Goal: Task Accomplishment & Management: Use online tool/utility

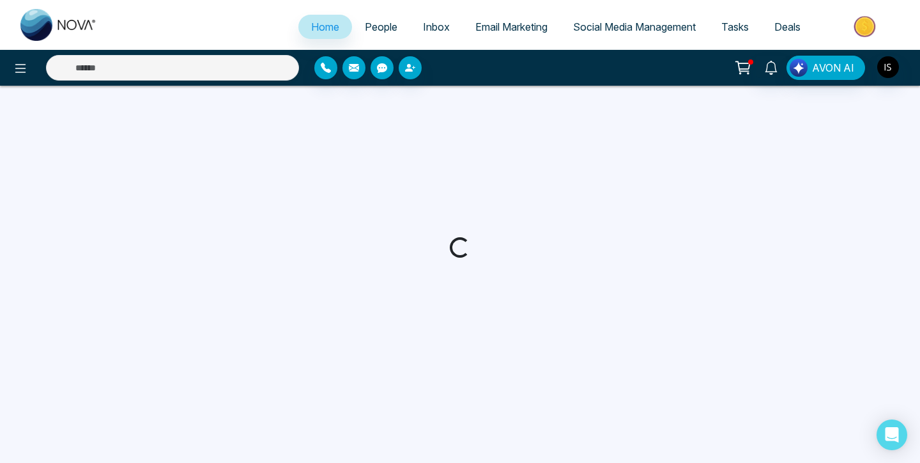
select select "*"
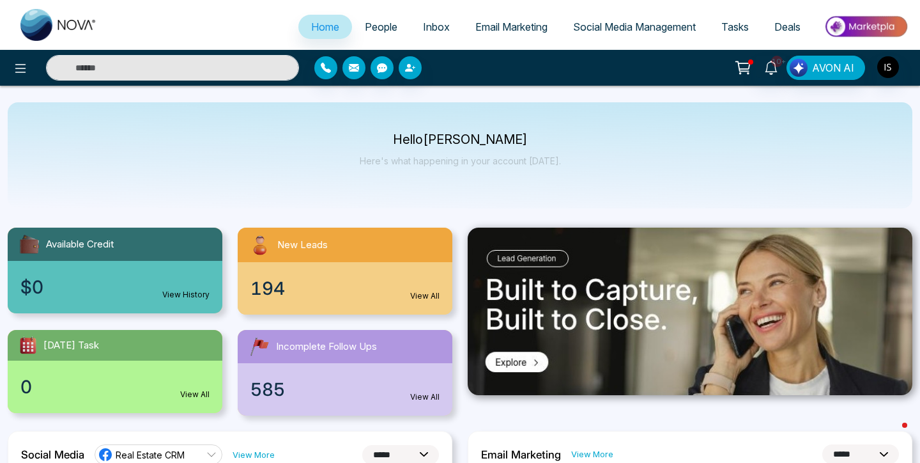
click at [379, 26] on span "People" at bounding box center [381, 26] width 33 height 13
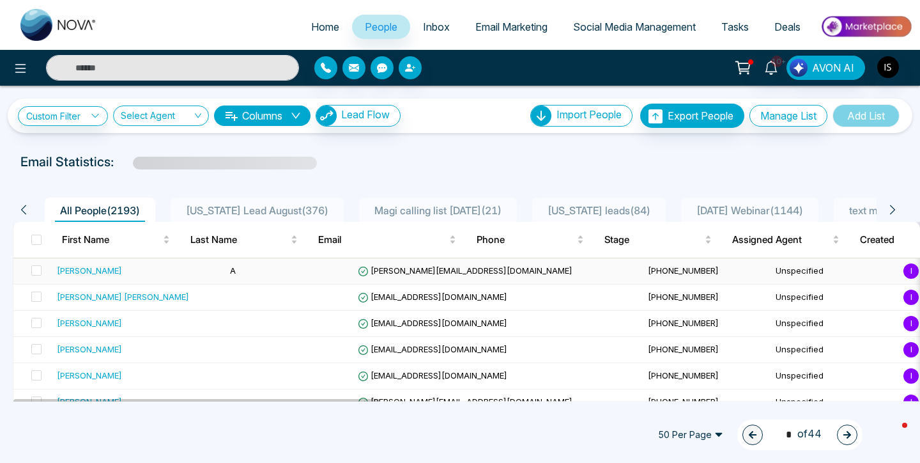
click at [77, 275] on div "[PERSON_NAME]" at bounding box center [89, 270] width 65 height 13
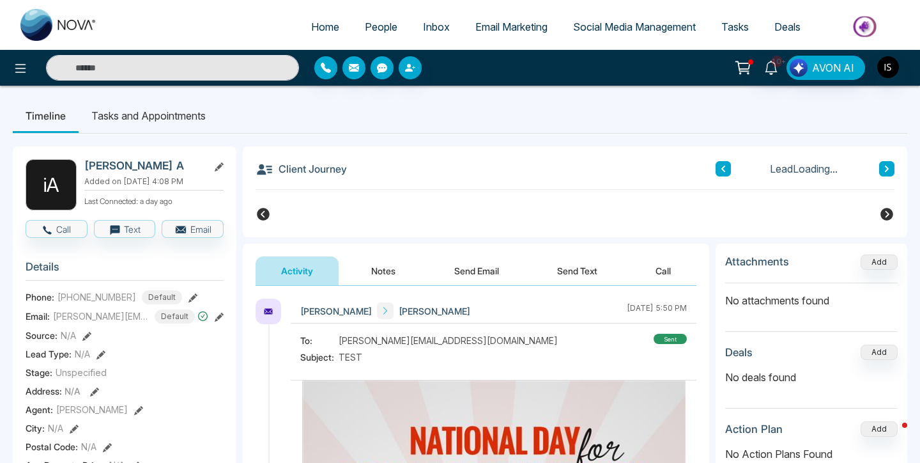
click at [460, 279] on button "Send Email" at bounding box center [477, 270] width 96 height 29
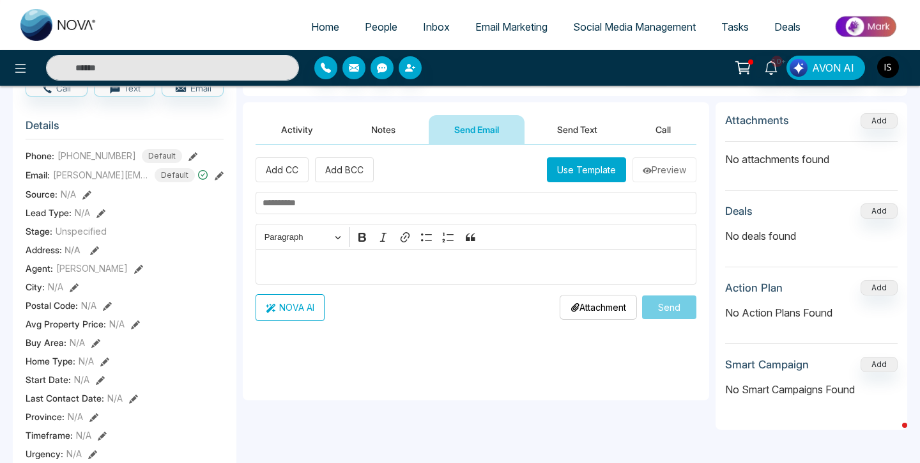
scroll to position [145, 0]
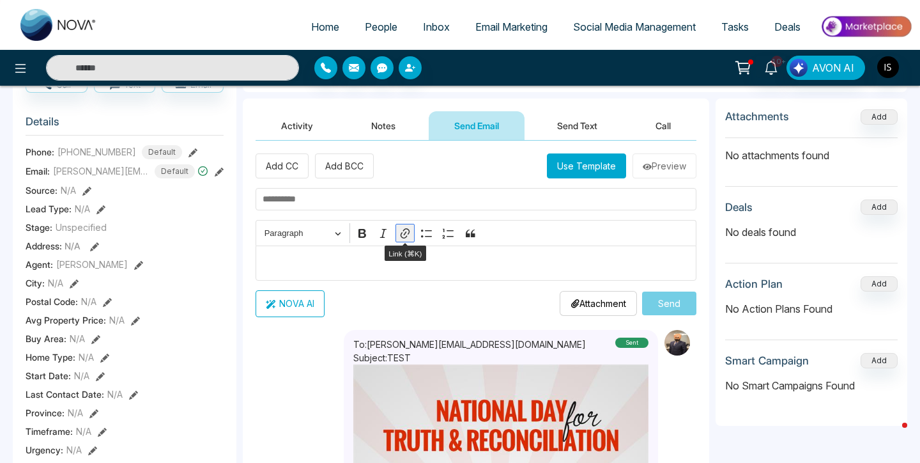
click at [405, 235] on icon "Editor toolbar" at bounding box center [405, 233] width 13 height 13
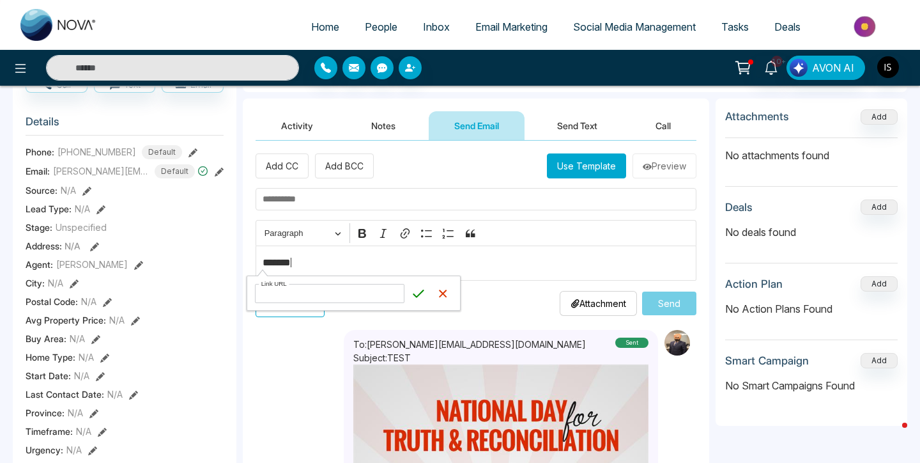
type input "**********"
click at [424, 293] on icon "submit" at bounding box center [418, 293] width 13 height 13
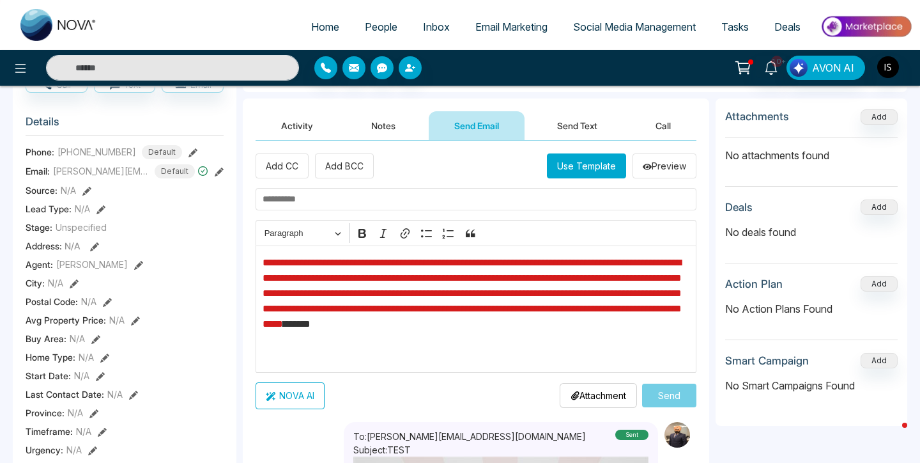
click at [493, 309] on link "**********" at bounding box center [472, 293] width 419 height 71
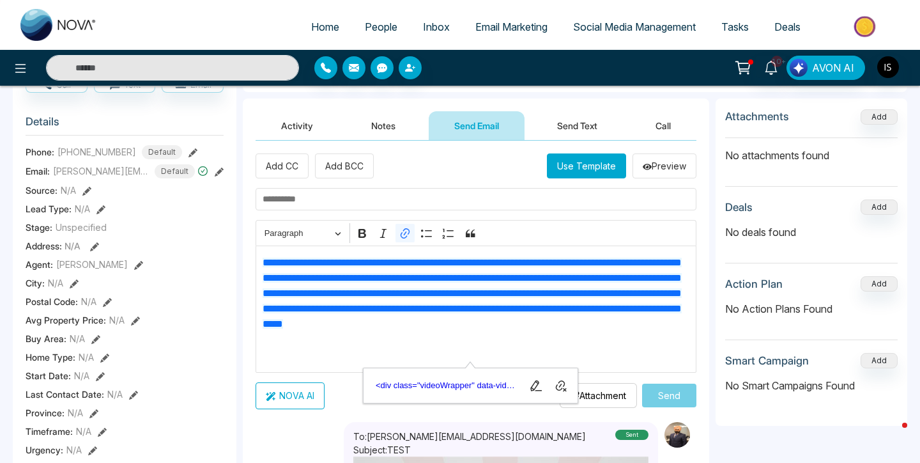
click at [607, 355] on p "**********" at bounding box center [477, 308] width 428 height 107
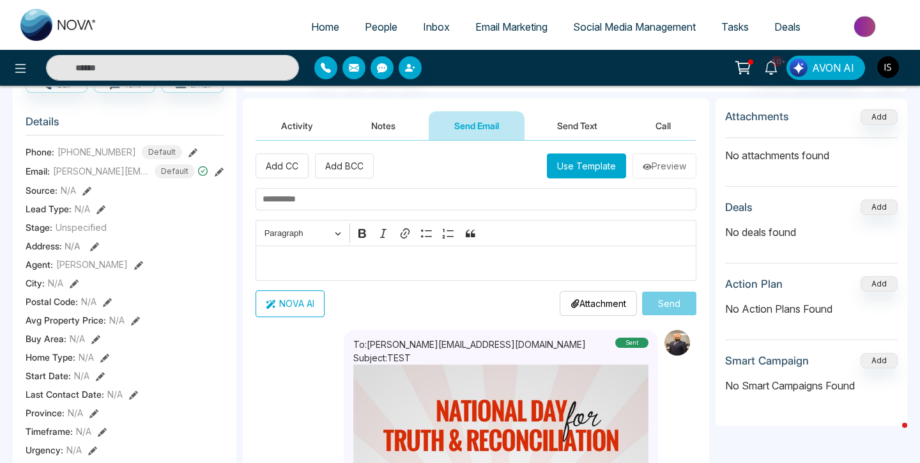
click at [497, 19] on link "Email Marketing" at bounding box center [512, 27] width 98 height 24
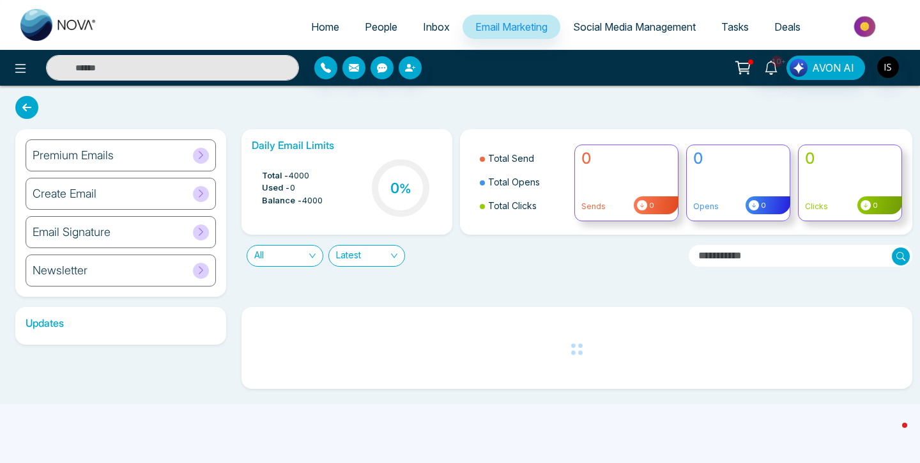
click at [105, 153] on h6 "Premium Emails" at bounding box center [73, 155] width 81 height 14
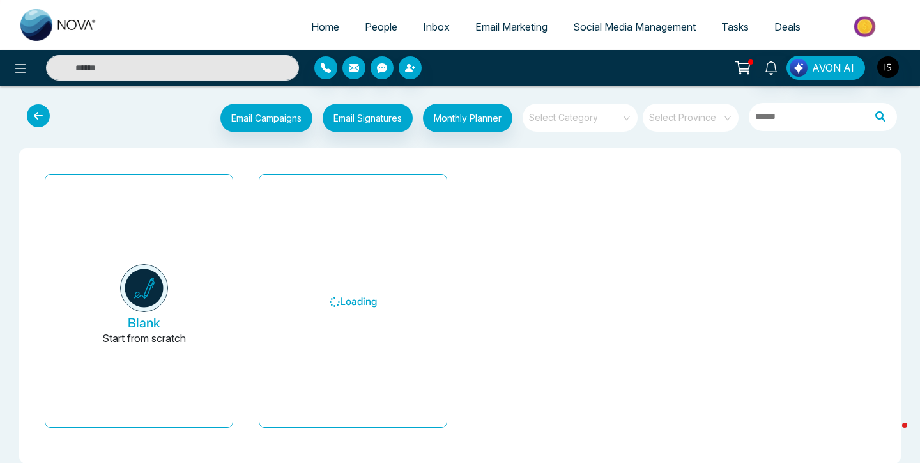
click at [32, 113] on icon at bounding box center [38, 115] width 23 height 23
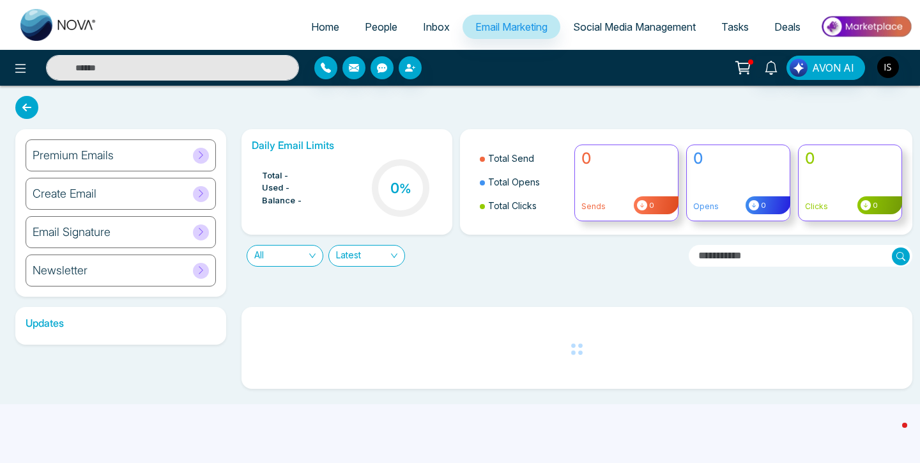
click at [84, 196] on h6 "Create Email" at bounding box center [65, 194] width 64 height 14
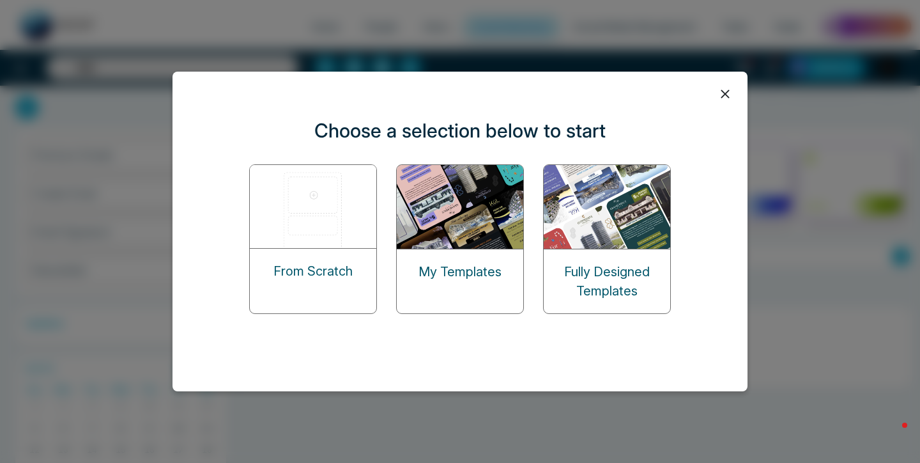
click at [318, 238] on img at bounding box center [314, 206] width 128 height 83
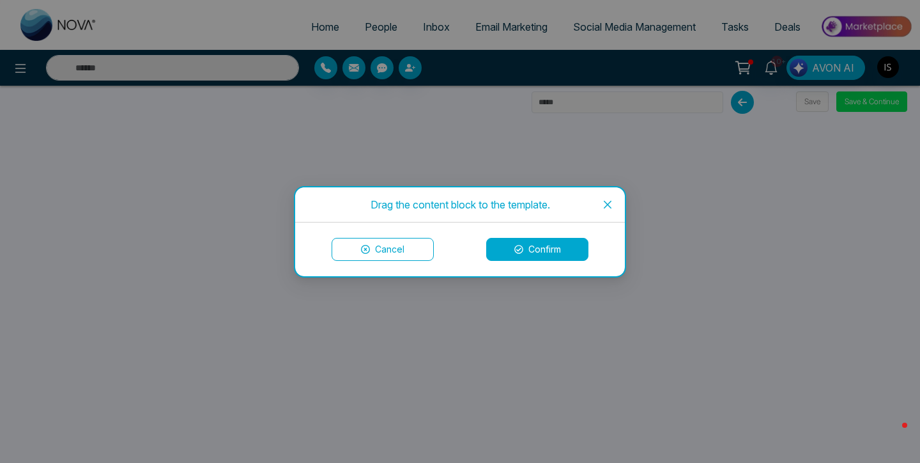
click at [550, 249] on button "Confirm" at bounding box center [537, 249] width 102 height 23
click at [502, 251] on button "Confirm" at bounding box center [537, 249] width 102 height 23
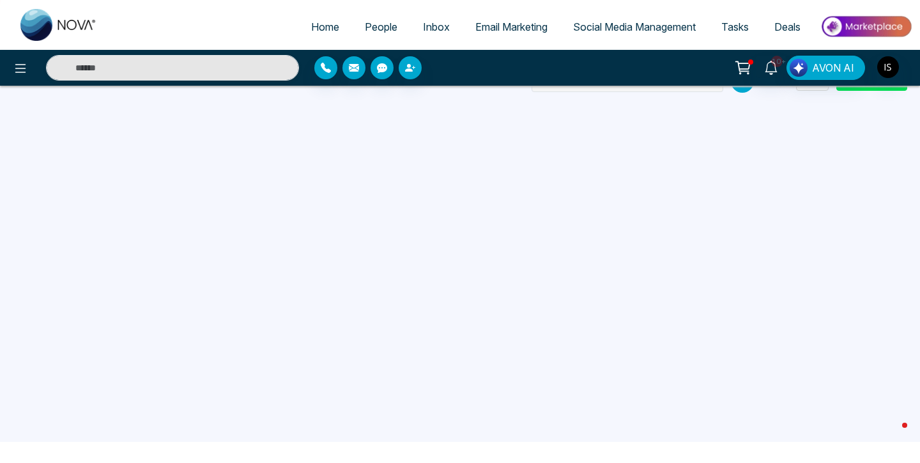
scroll to position [19, 0]
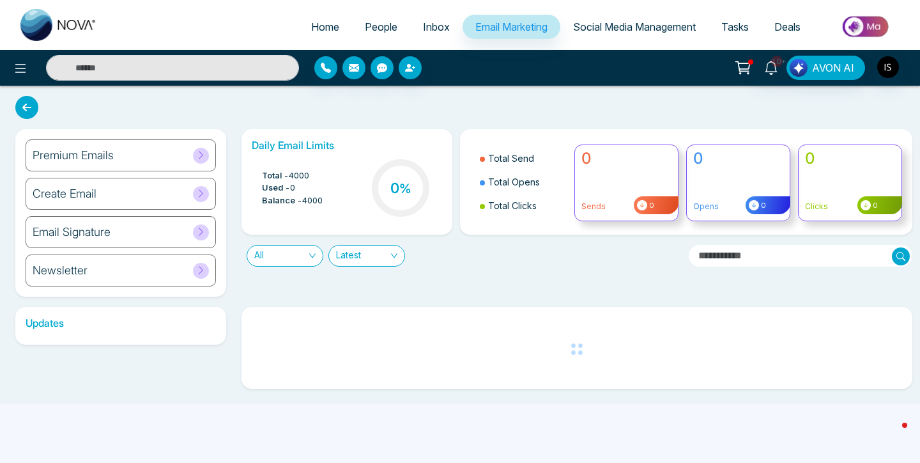
click at [139, 149] on div "Premium Emails" at bounding box center [121, 155] width 190 height 32
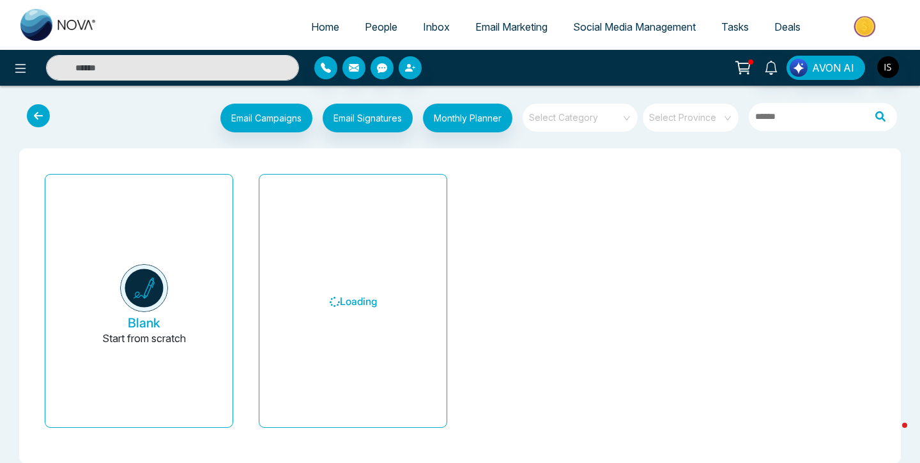
click at [34, 108] on icon at bounding box center [38, 115] width 23 height 23
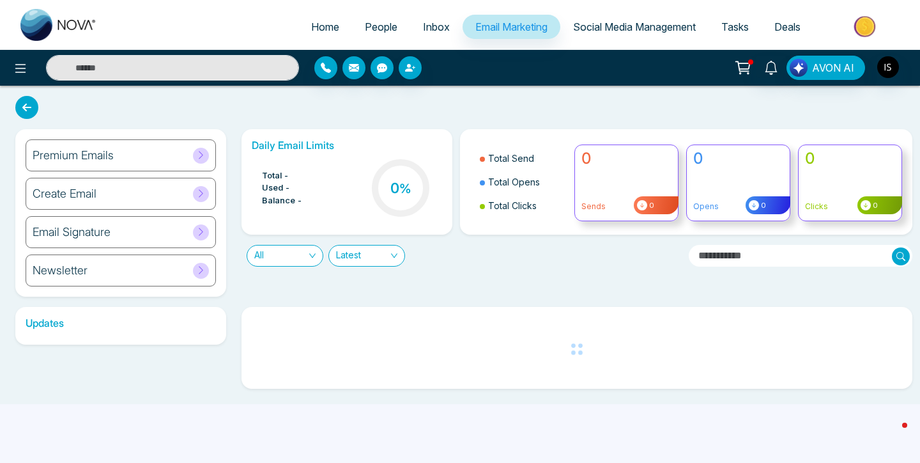
click at [111, 198] on div "Create Email" at bounding box center [121, 194] width 190 height 32
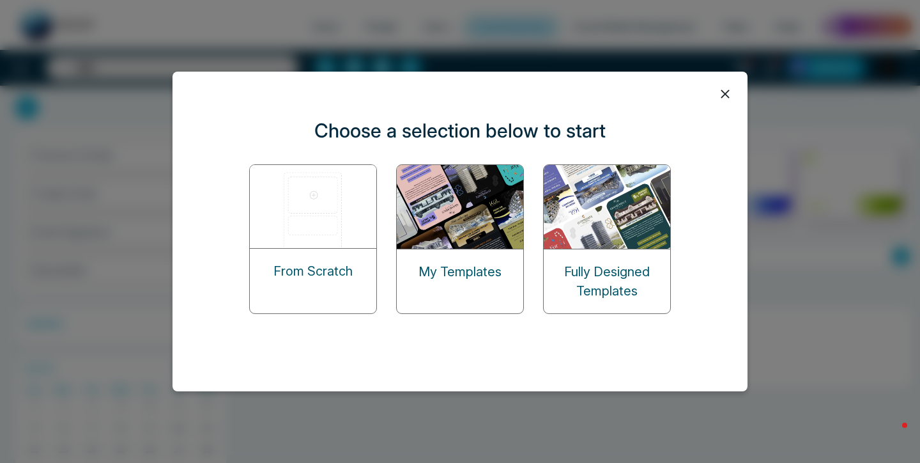
click at [310, 235] on img at bounding box center [314, 206] width 128 height 83
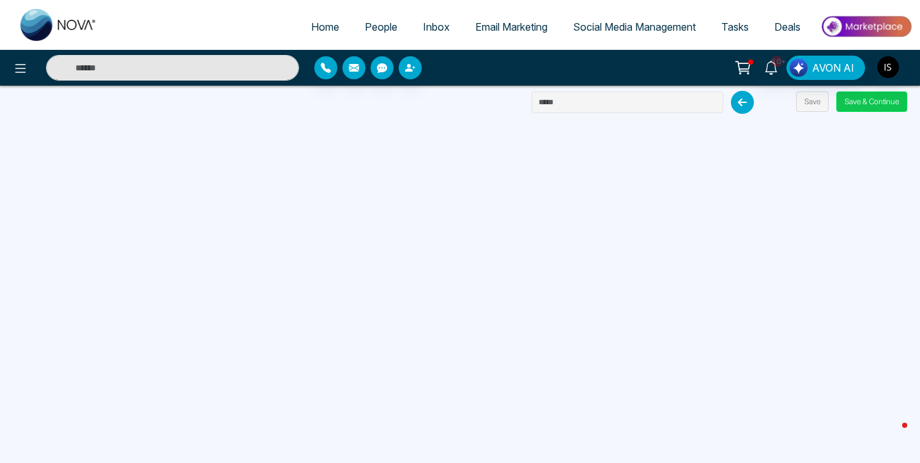
click at [861, 95] on button "Save & Continue" at bounding box center [872, 101] width 71 height 20
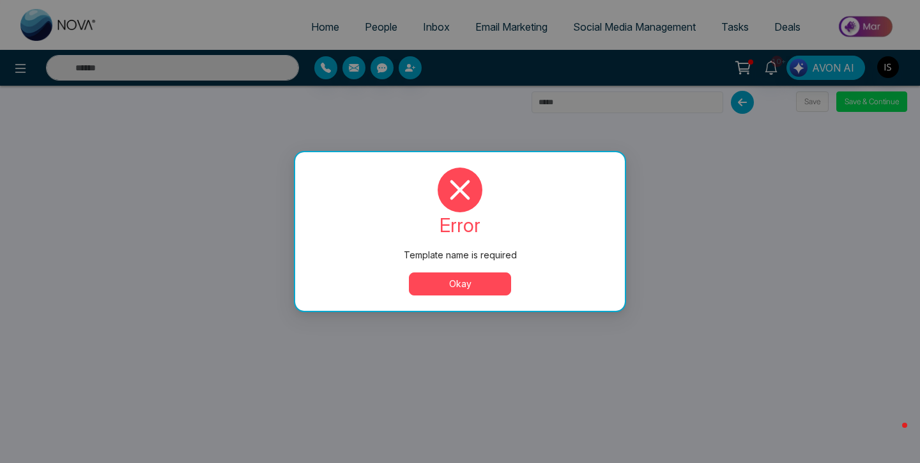
click at [488, 288] on button "Okay" at bounding box center [460, 283] width 102 height 23
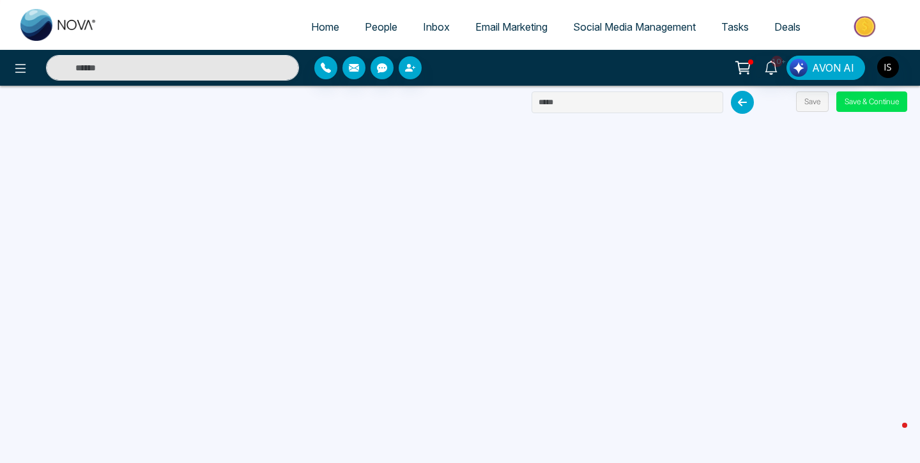
click at [601, 88] on div "Home People Inbox Email Marketing Social Media Management Tasks Deals 10+ AVON …" at bounding box center [460, 231] width 920 height 463
click at [601, 95] on input "text" at bounding box center [628, 102] width 192 height 22
type input "**********"
click at [856, 107] on button "Save & Continue" at bounding box center [872, 101] width 71 height 20
click at [854, 106] on button "Save & Continue" at bounding box center [872, 101] width 71 height 20
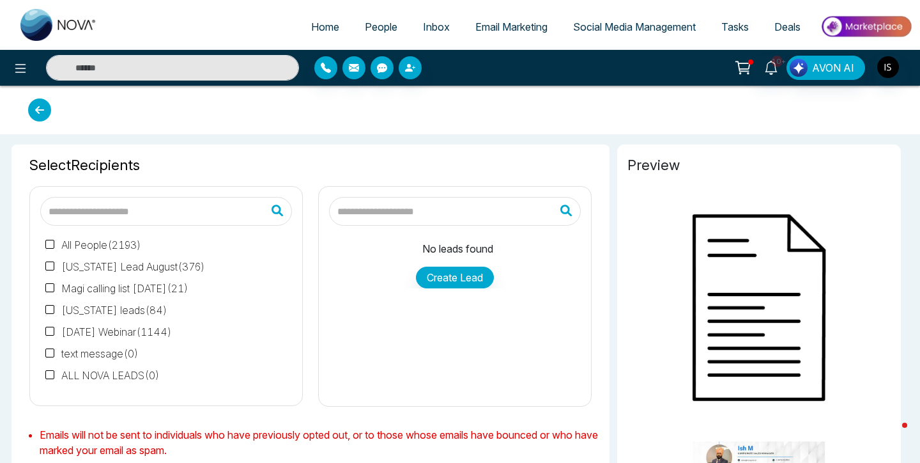
type input "**********"
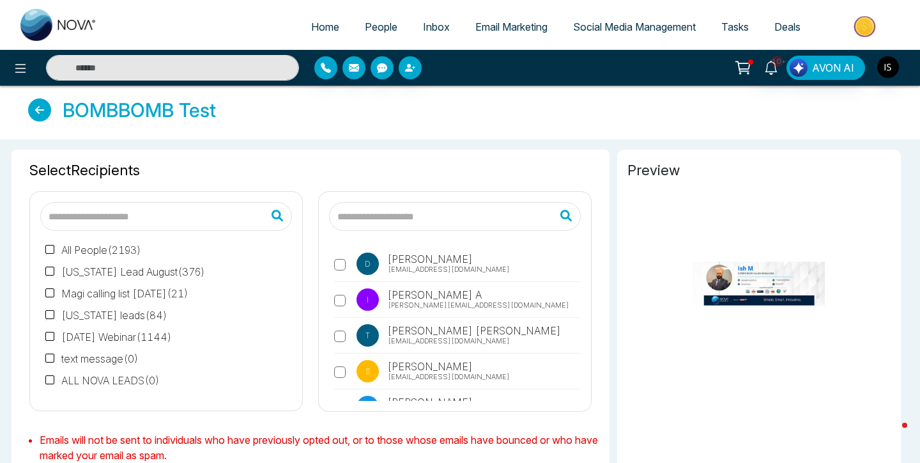
click at [398, 213] on input "text" at bounding box center [455, 216] width 252 height 29
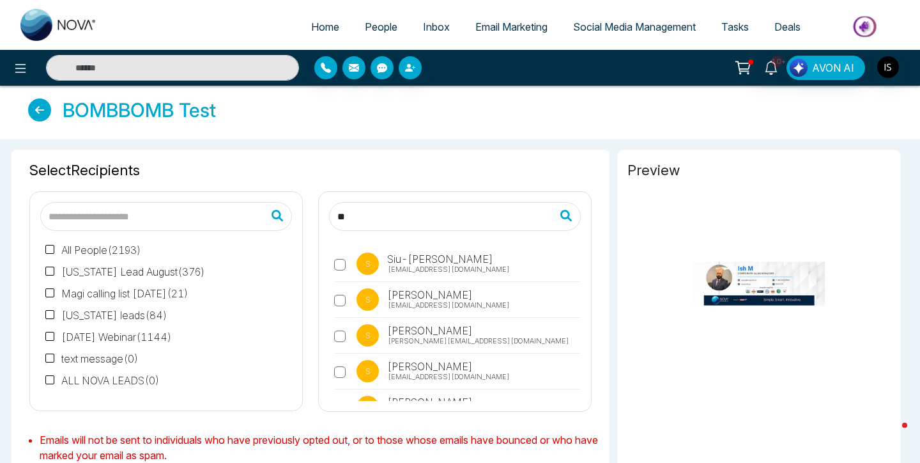
type input "*"
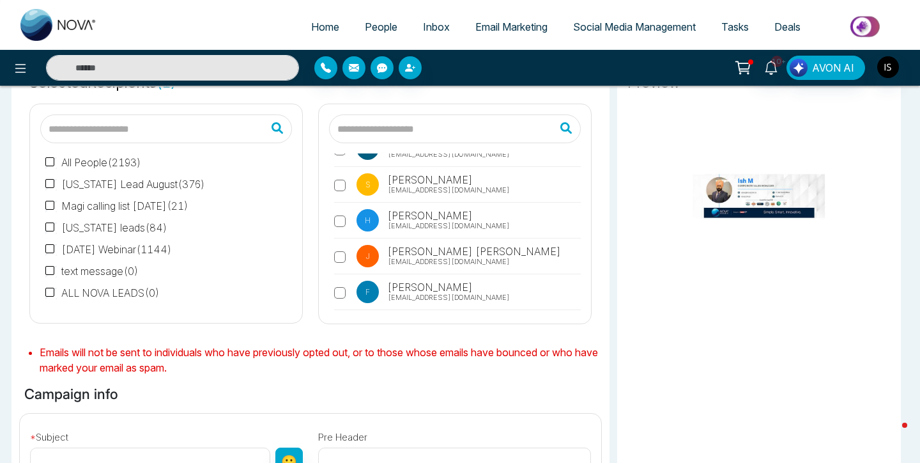
scroll to position [219, 0]
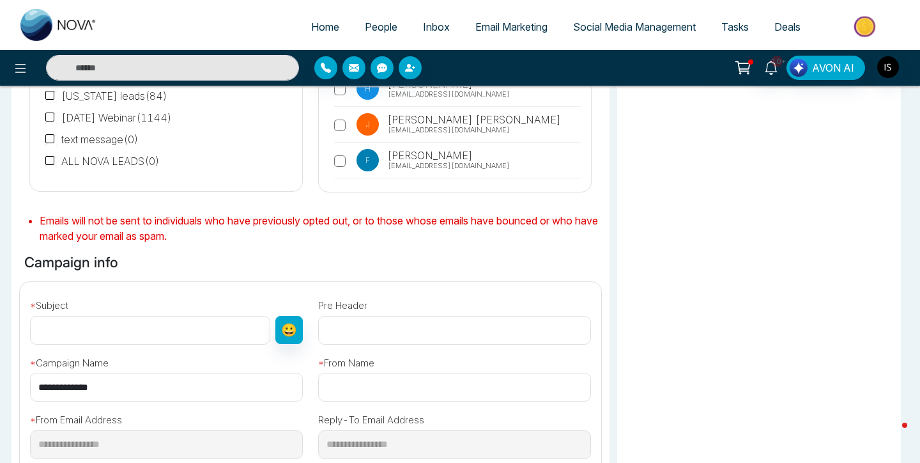
click at [215, 328] on input "text" at bounding box center [150, 330] width 240 height 29
type input "*********"
click at [768, 221] on div "Preview" at bounding box center [759, 227] width 284 height 594
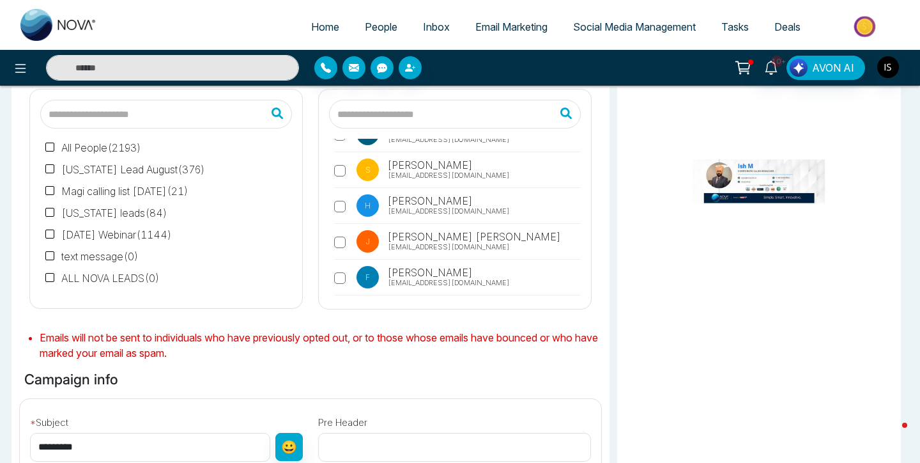
scroll to position [0, 0]
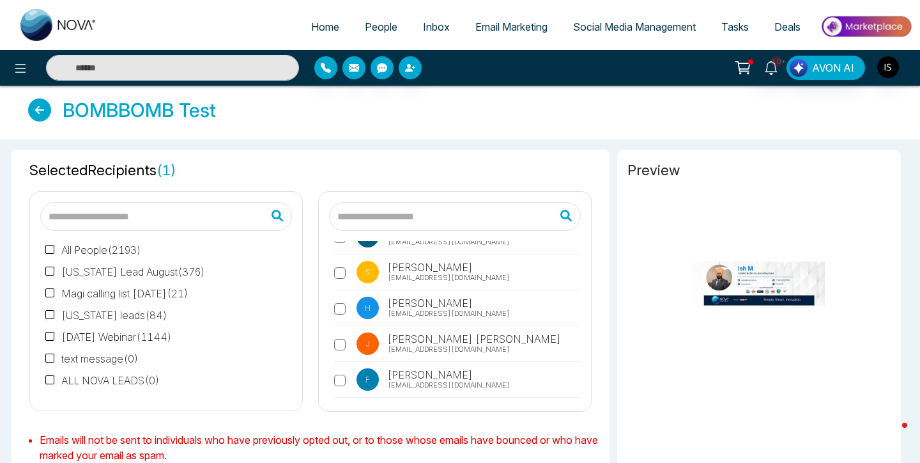
click at [714, 212] on img at bounding box center [759, 220] width 263 height 79
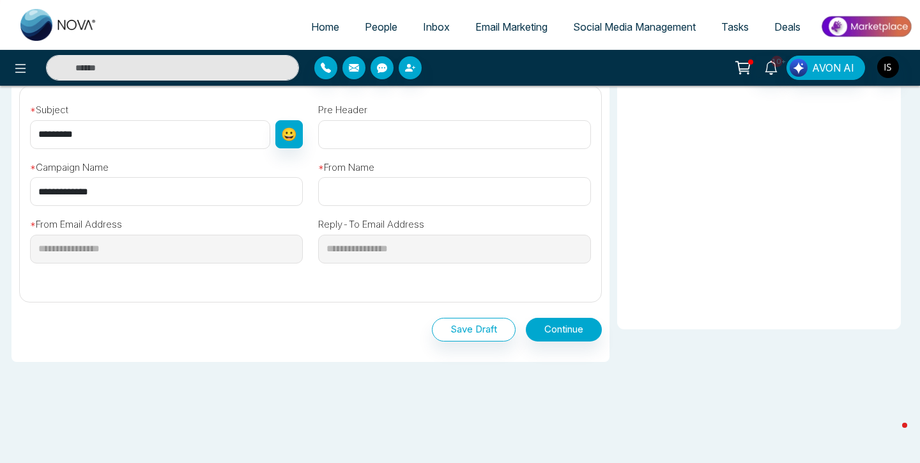
scroll to position [425, 0]
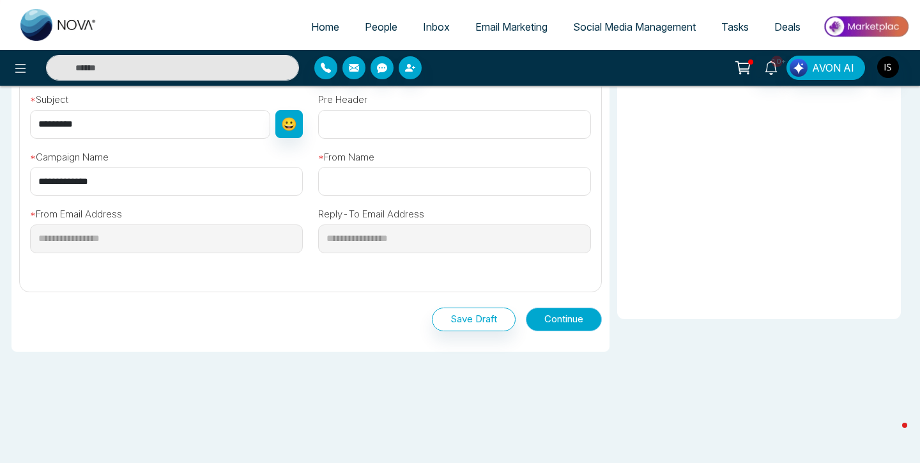
click at [539, 321] on button "Continue" at bounding box center [564, 319] width 76 height 24
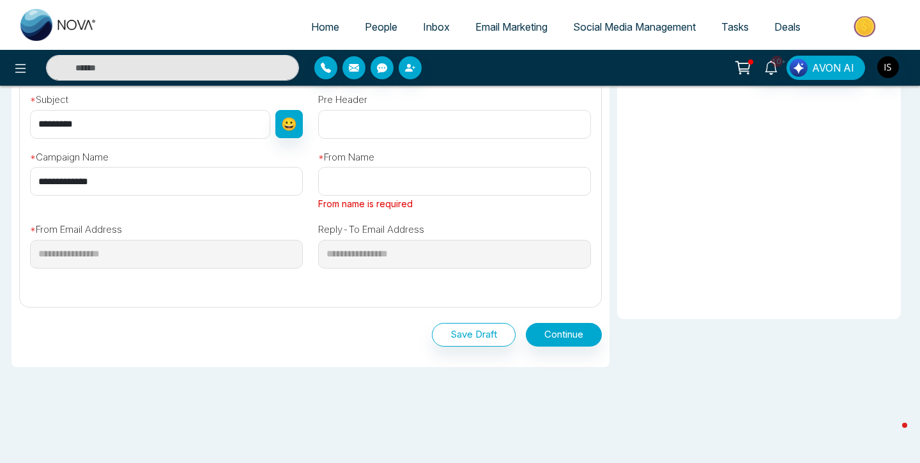
click at [436, 182] on input "text" at bounding box center [454, 181] width 273 height 29
type input "*****"
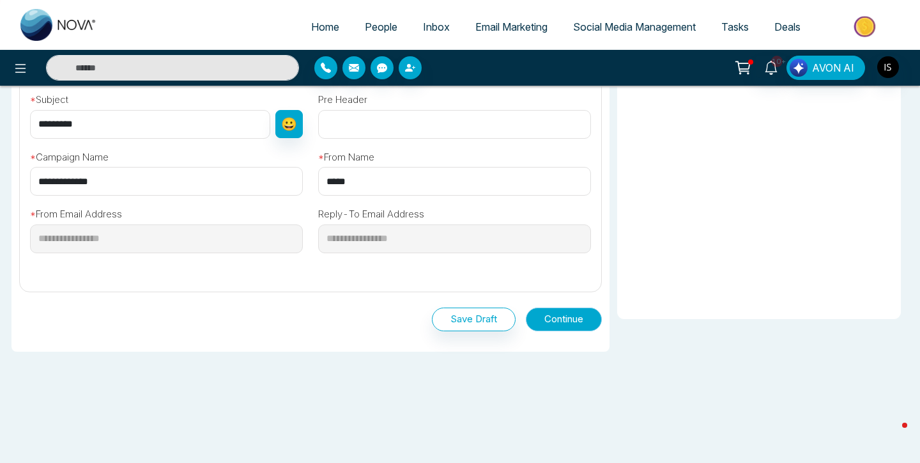
click at [550, 315] on button "Continue" at bounding box center [564, 319] width 76 height 24
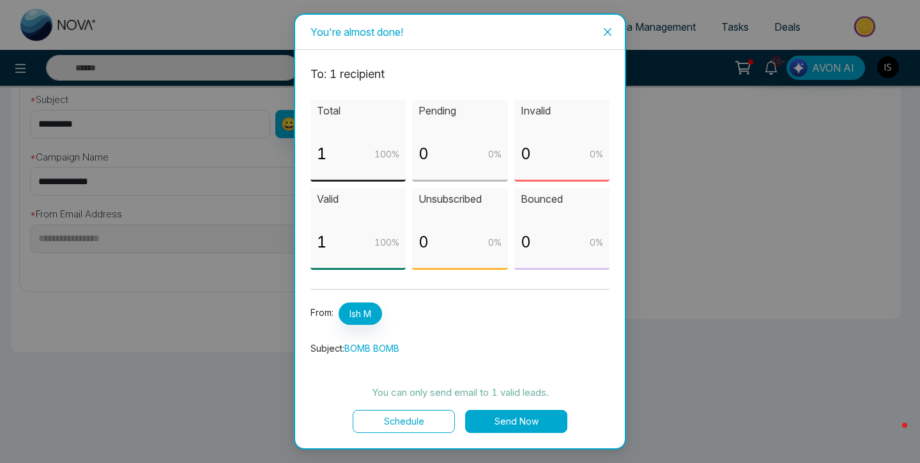
click at [509, 424] on button "Send Now" at bounding box center [516, 421] width 102 height 23
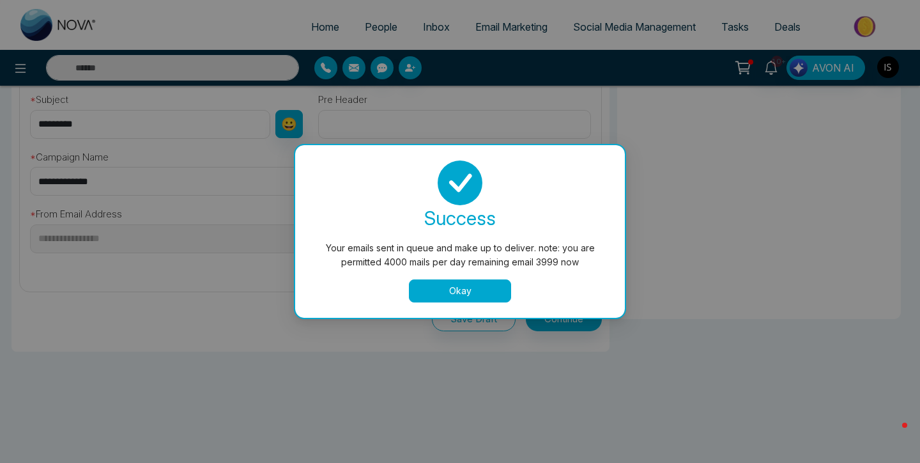
click at [463, 293] on button "Okay" at bounding box center [460, 290] width 102 height 23
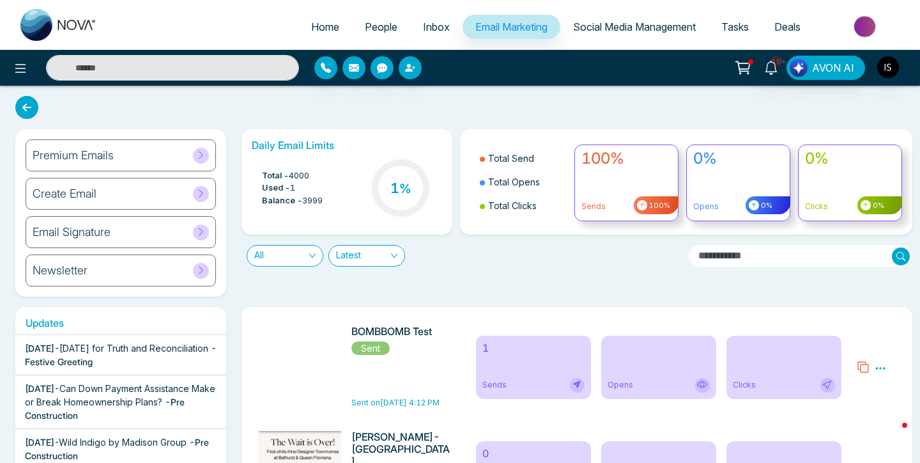
click at [121, 192] on div "Create Email" at bounding box center [121, 194] width 190 height 32
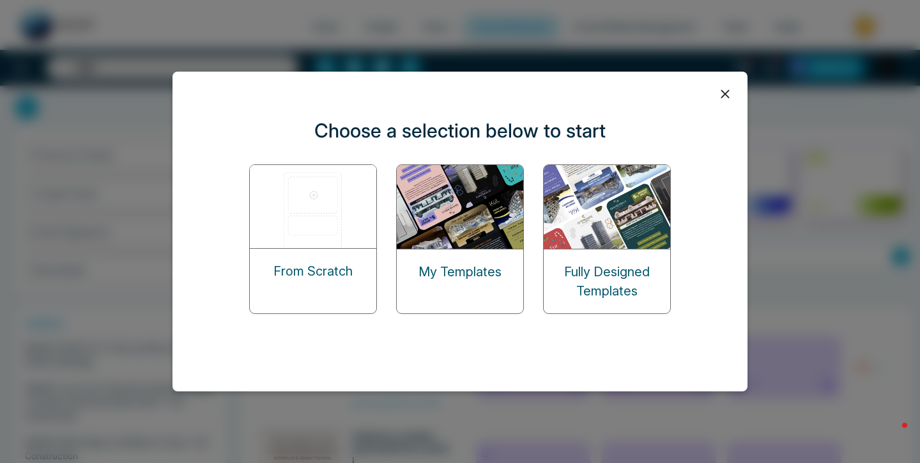
click at [307, 249] on div "From Scratch" at bounding box center [313, 271] width 127 height 45
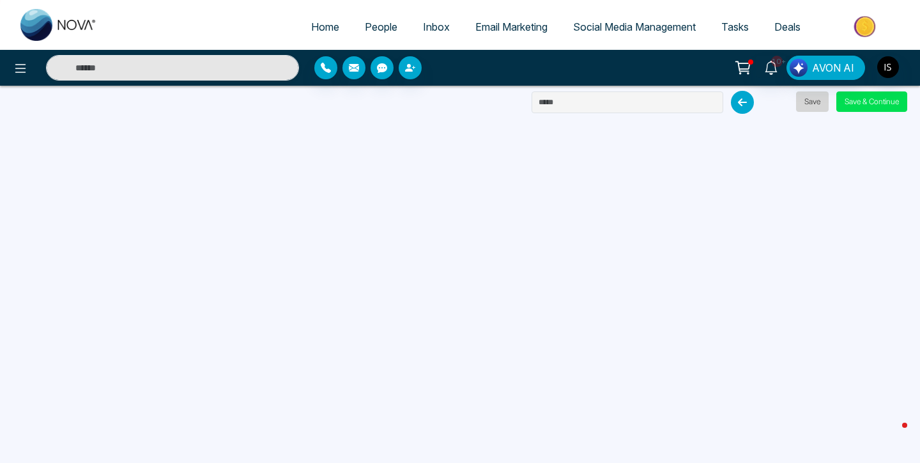
click at [814, 102] on button "Save" at bounding box center [812, 101] width 33 height 20
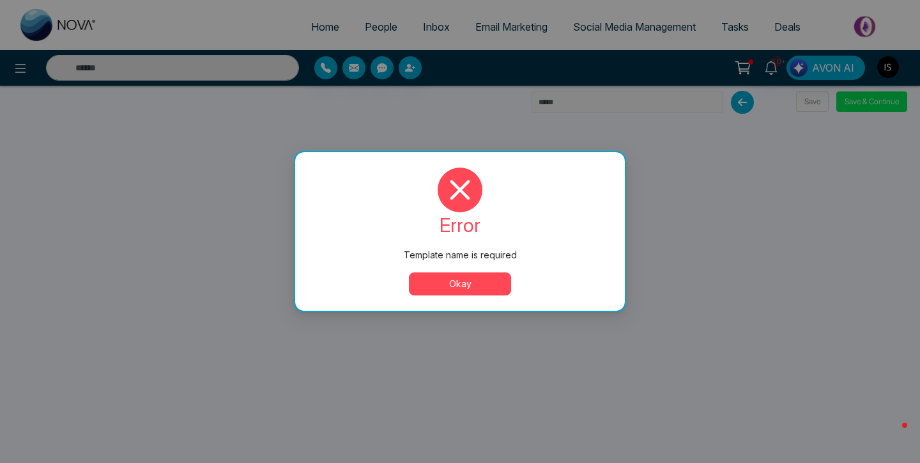
click at [464, 281] on button "Okay" at bounding box center [460, 283] width 102 height 23
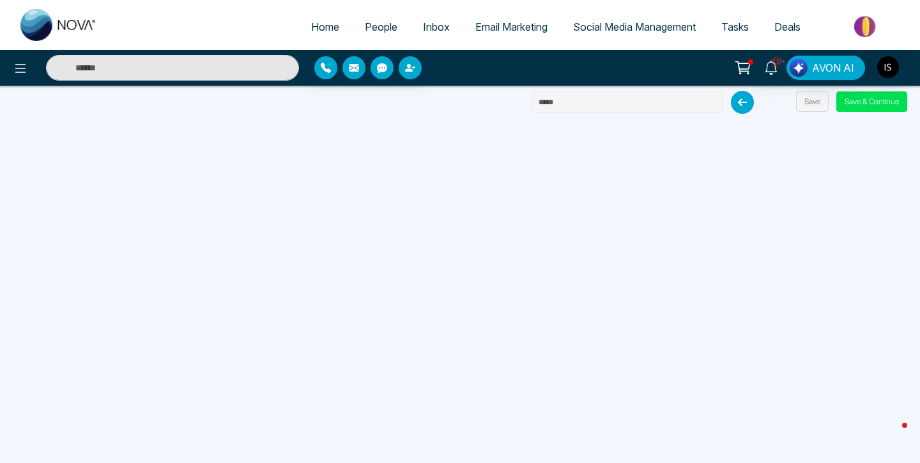
click at [585, 107] on input "text" at bounding box center [628, 102] width 192 height 22
type input "***"
click at [860, 98] on button "Save & Continue" at bounding box center [872, 101] width 71 height 20
click at [801, 99] on button "Save" at bounding box center [812, 101] width 33 height 20
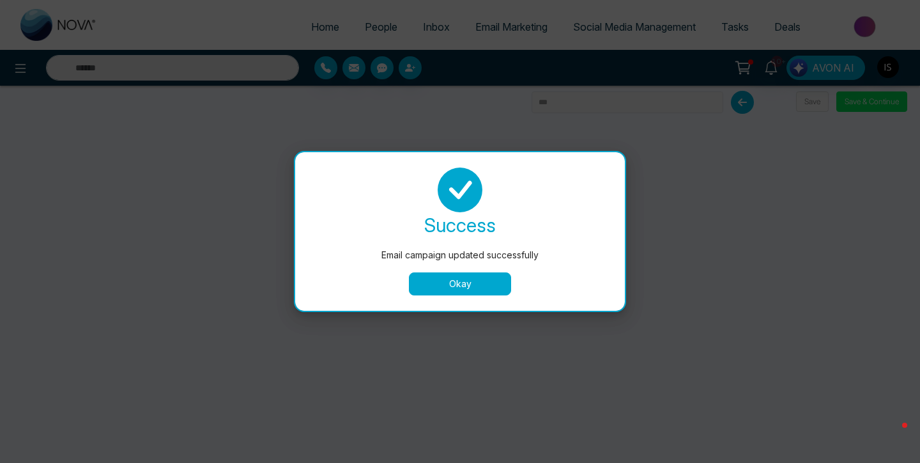
click at [482, 279] on button "Okay" at bounding box center [460, 283] width 102 height 23
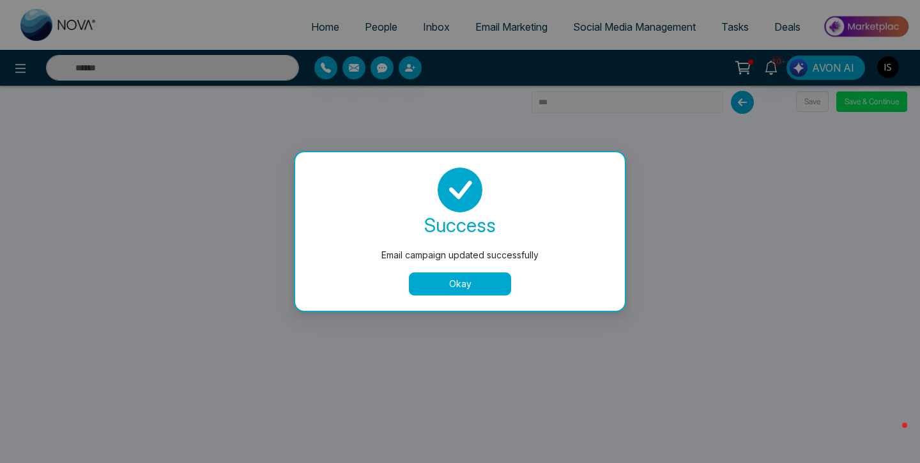
click at [482, 279] on button "Okay" at bounding box center [460, 283] width 102 height 23
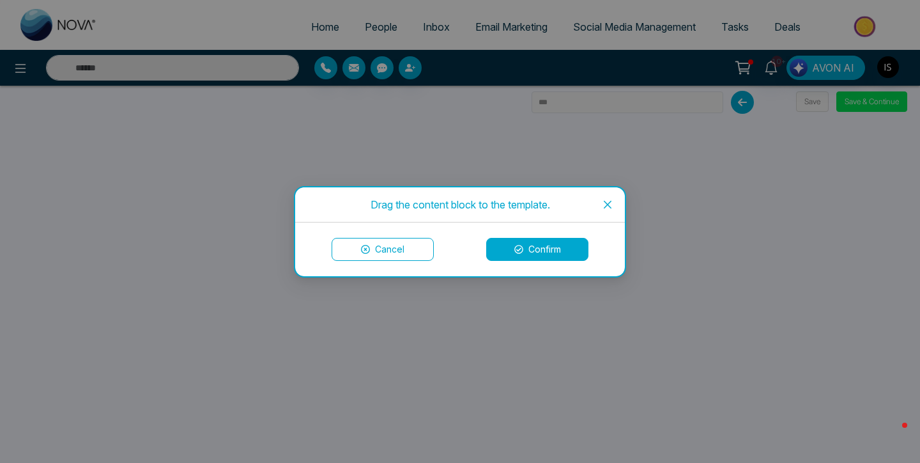
click at [525, 251] on button "Confirm" at bounding box center [537, 249] width 102 height 23
click at [533, 249] on button "Confirm" at bounding box center [537, 249] width 102 height 23
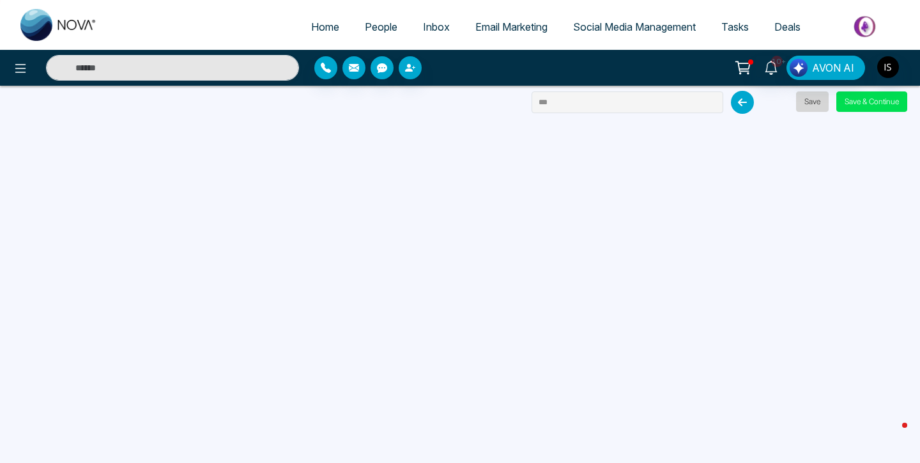
click at [819, 99] on button "Save" at bounding box center [812, 101] width 33 height 20
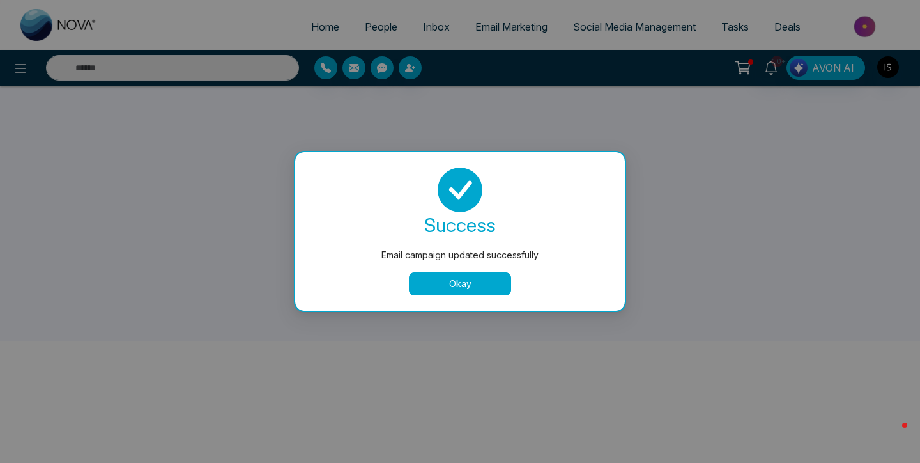
click at [431, 281] on button "Okay" at bounding box center [460, 283] width 102 height 23
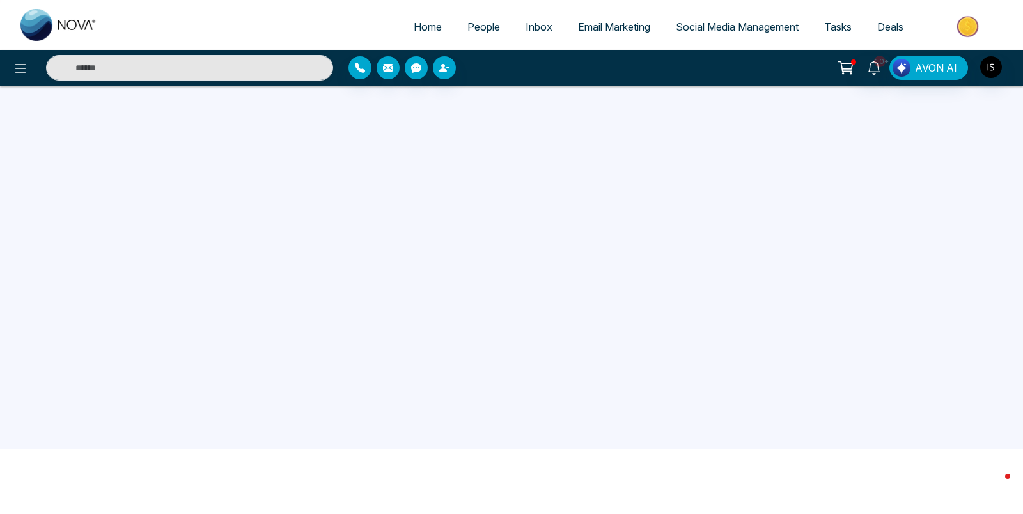
scroll to position [0, 0]
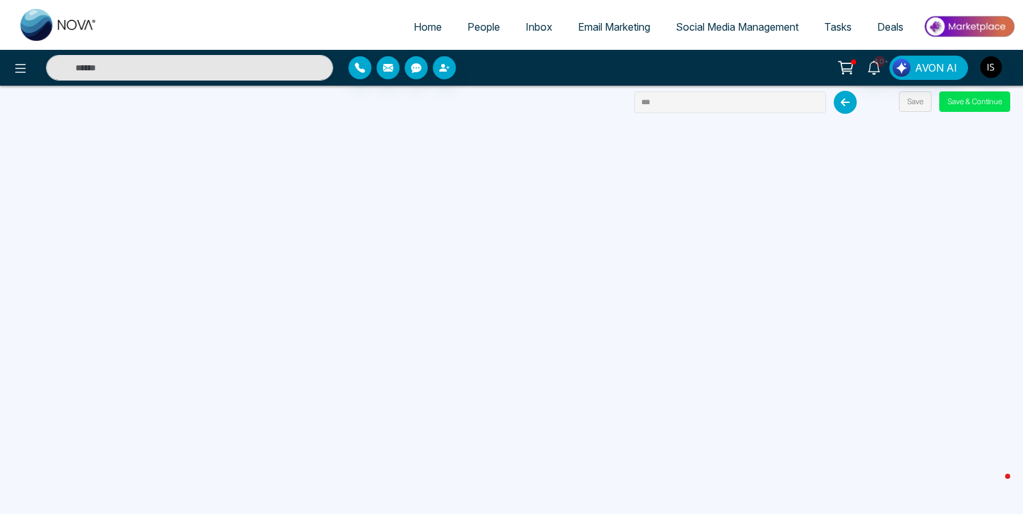
click at [849, 97] on icon at bounding box center [844, 102] width 23 height 23
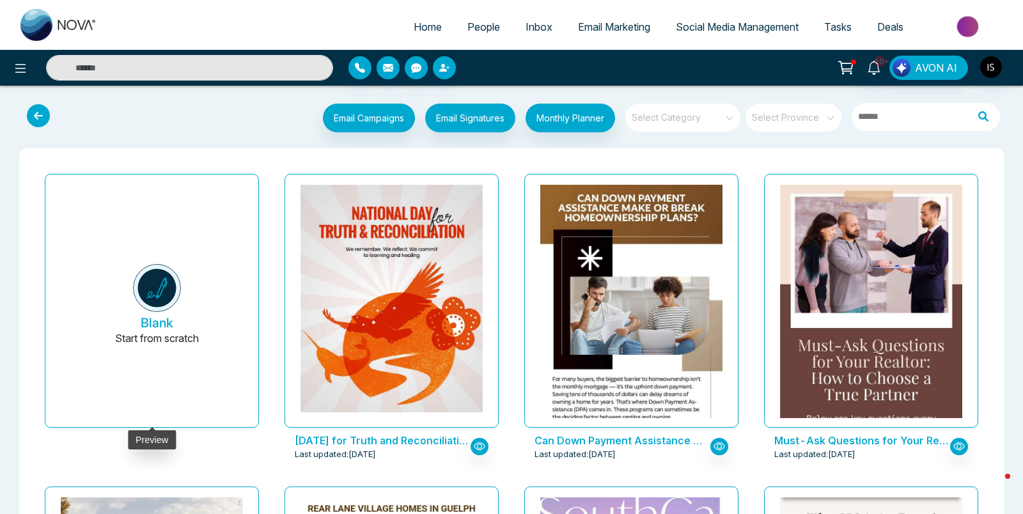
click at [212, 277] on button "Blank Start from scratch" at bounding box center [157, 306] width 182 height 242
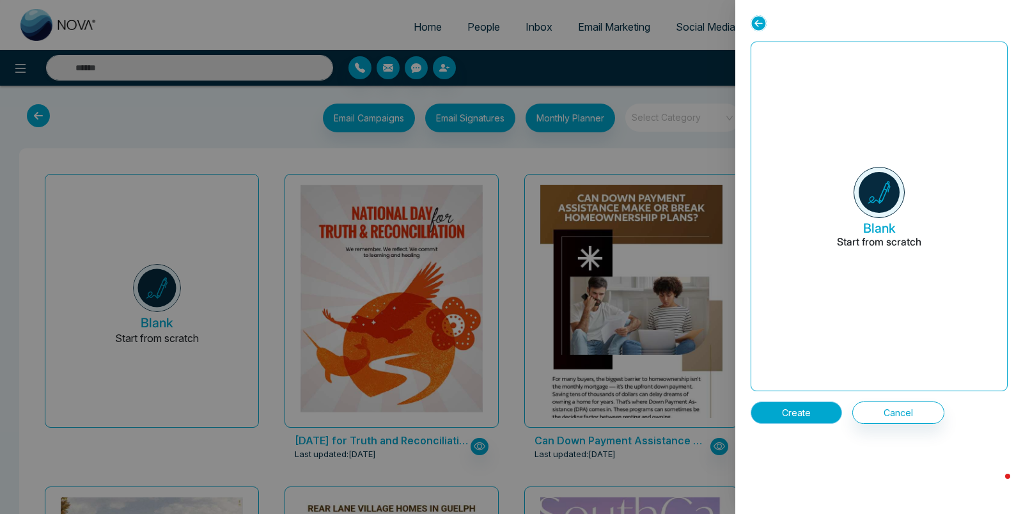
click at [782, 412] on button "Create" at bounding box center [795, 412] width 91 height 22
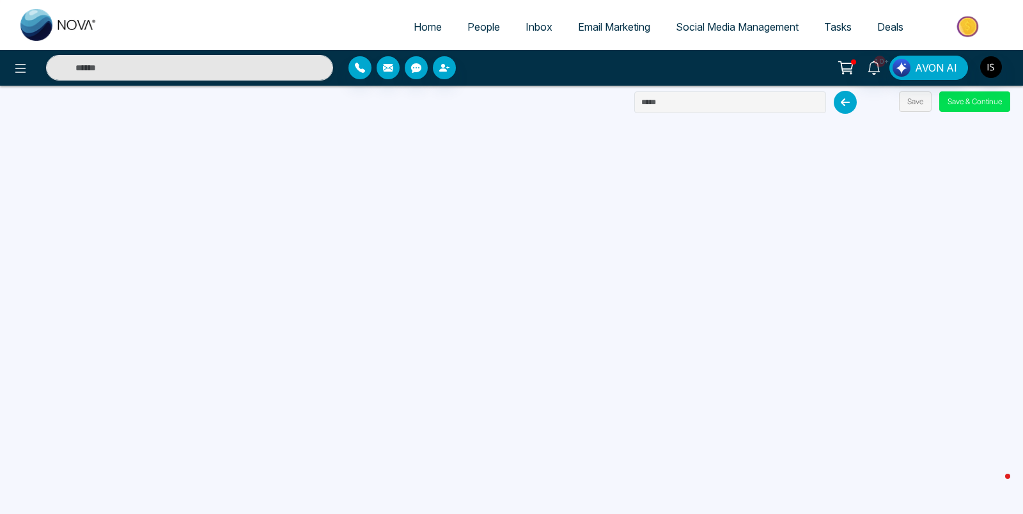
click at [414, 24] on span "Home" at bounding box center [428, 26] width 28 height 13
select select "*"
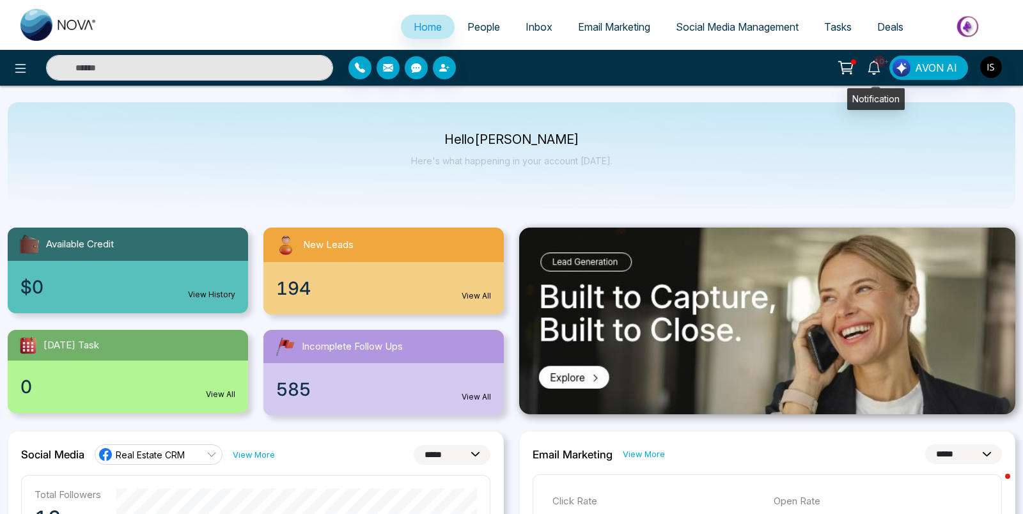
click at [879, 69] on icon at bounding box center [873, 68] width 12 height 14
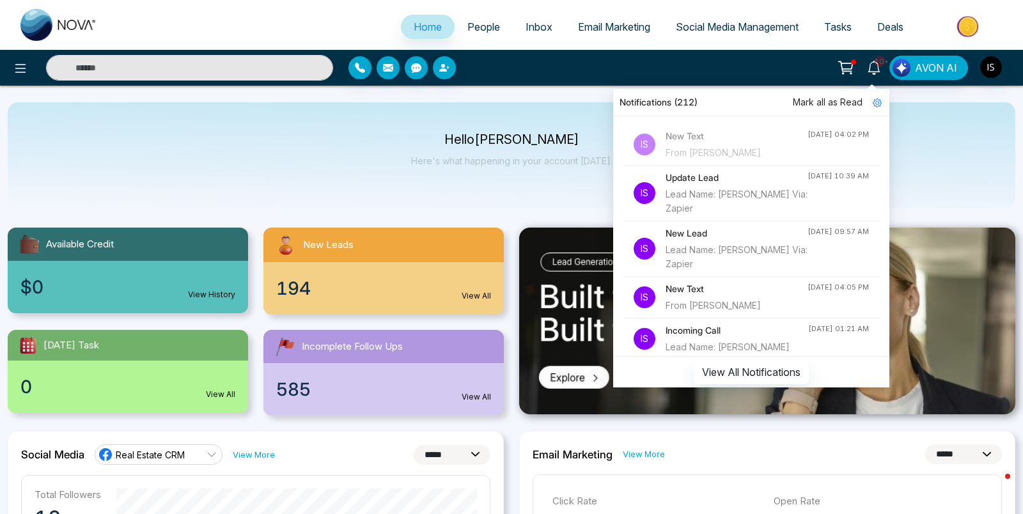
click at [676, 210] on div "Lead Name: [PERSON_NAME] Via: Zapier" at bounding box center [736, 201] width 142 height 28
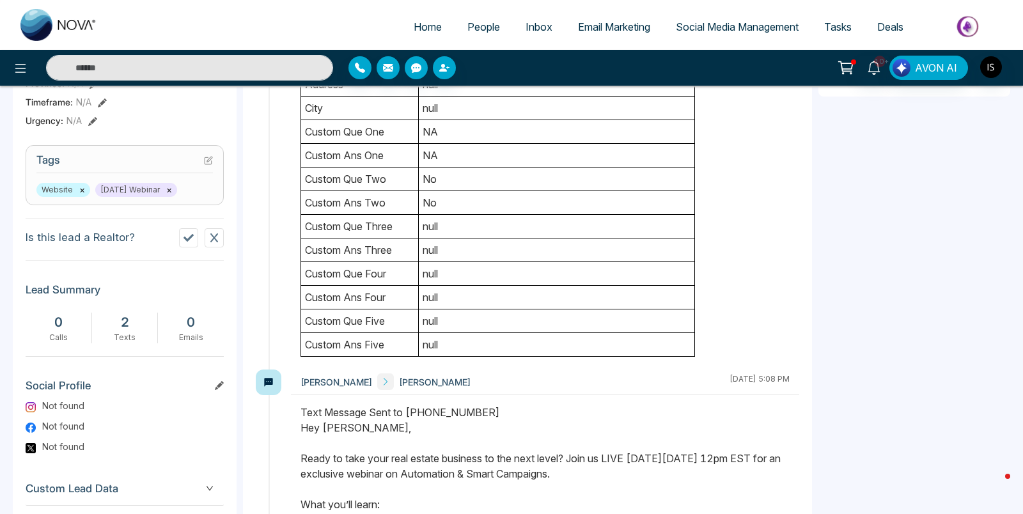
click at [423, 11] on ul "Home People Inbox Email Marketing Social Media Management Tasks Deals" at bounding box center [562, 27] width 905 height 35
click at [423, 13] on ul "Home People Inbox Email Marketing Social Media Management Tasks Deals" at bounding box center [562, 27] width 905 height 35
click at [423, 17] on link "Home" at bounding box center [428, 27] width 54 height 24
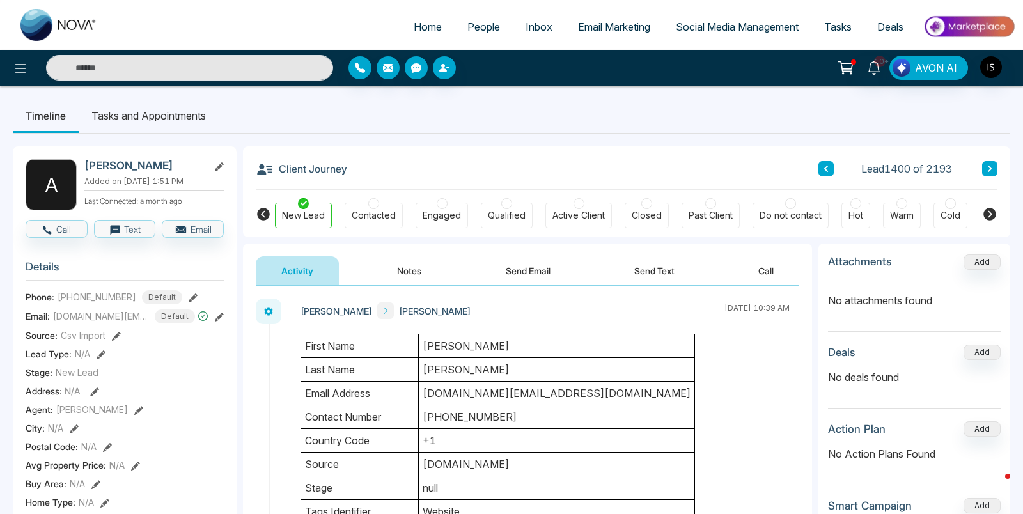
select select "*"
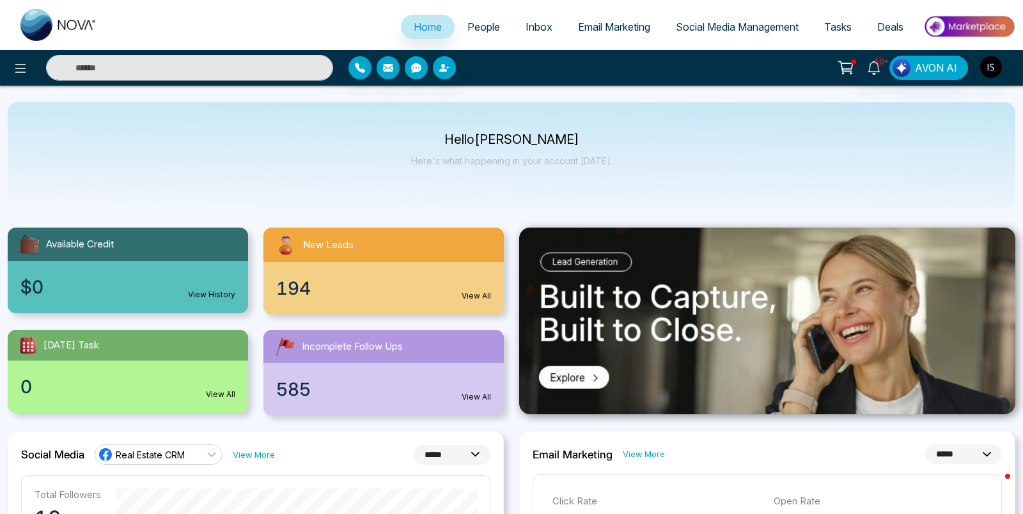
click at [627, 20] on span "Email Marketing" at bounding box center [614, 26] width 72 height 13
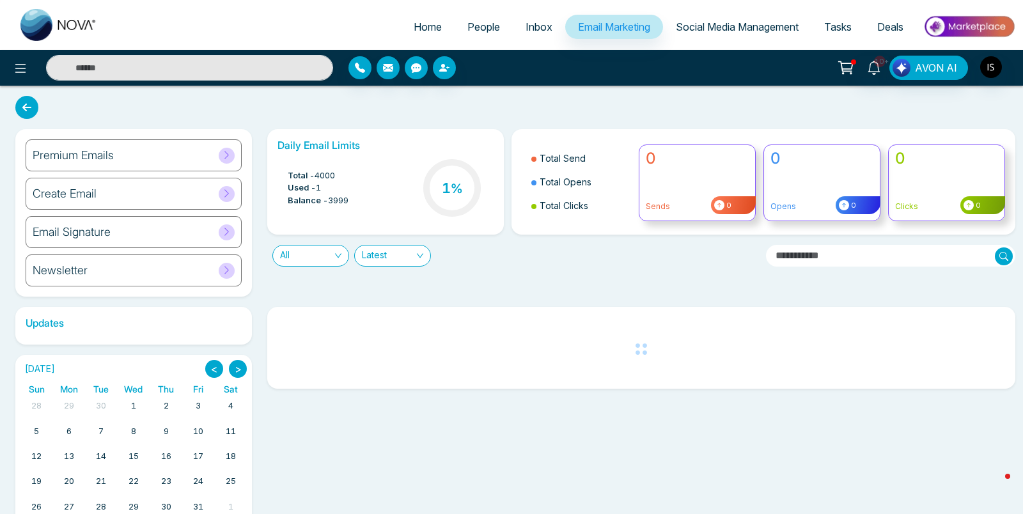
click at [167, 194] on div "Create Email" at bounding box center [134, 194] width 216 height 32
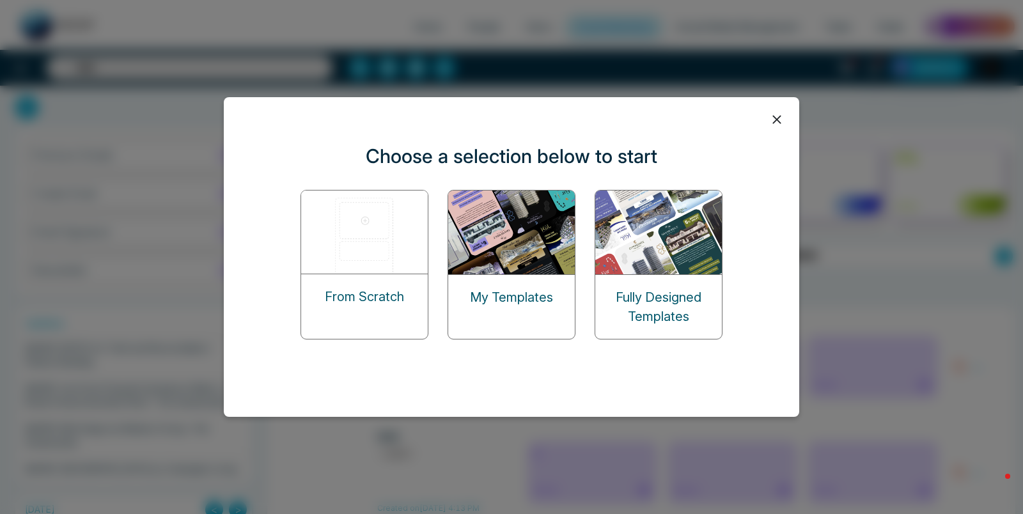
click at [354, 293] on p "From Scratch" at bounding box center [364, 296] width 79 height 19
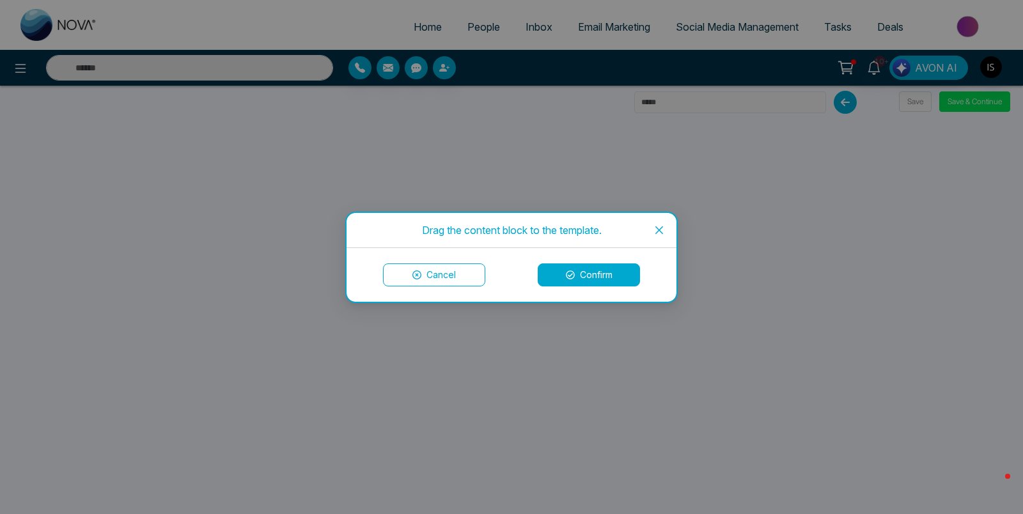
click at [584, 267] on button "Confirm" at bounding box center [589, 274] width 102 height 23
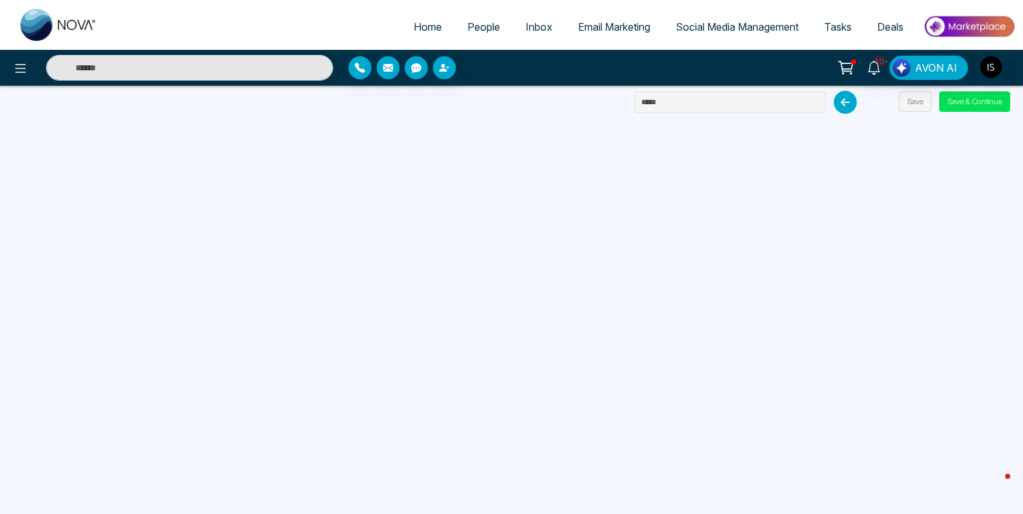
click at [474, 36] on link "People" at bounding box center [483, 27] width 58 height 24
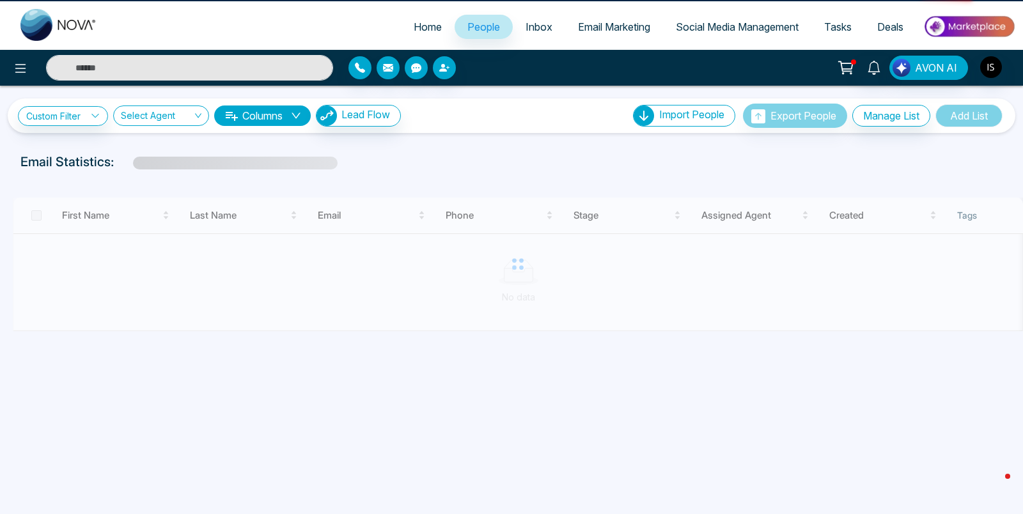
click at [474, 23] on span "People" at bounding box center [483, 26] width 33 height 13
